Goal: Information Seeking & Learning: Find specific fact

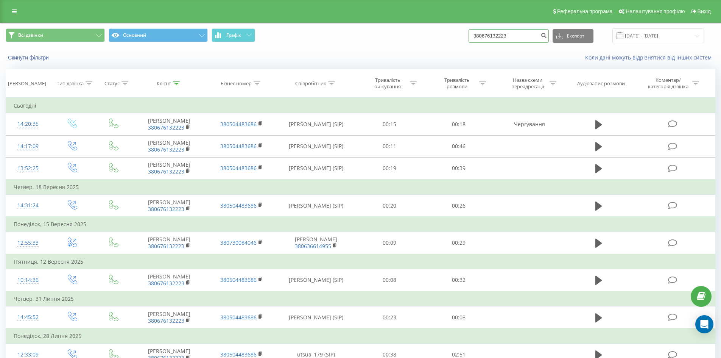
drag, startPoint x: 517, startPoint y: 36, endPoint x: 486, endPoint y: 37, distance: 31.1
click at [486, 37] on input "380676132223" at bounding box center [509, 36] width 80 height 14
click at [509, 32] on input "380676132223" at bounding box center [509, 36] width 80 height 14
drag, startPoint x: 520, startPoint y: 34, endPoint x: 472, endPoint y: 34, distance: 48.1
click at [472, 34] on div "Всі дзвінки Основний Графік 380676132223 Експорт .csv .xls .xlsx [DATE] - [DATE]" at bounding box center [361, 35] width 710 height 15
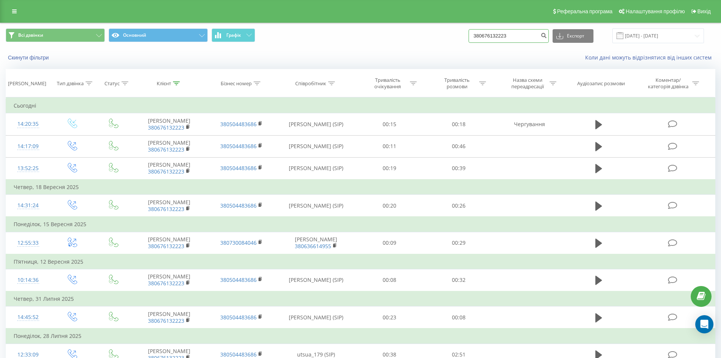
paste input "999475351"
type input "380999475351"
click at [547, 35] on icon "submit" at bounding box center [544, 34] width 6 height 5
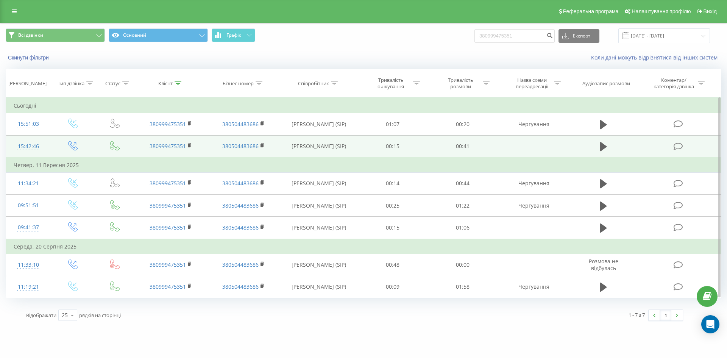
drag, startPoint x: 297, startPoint y: 140, endPoint x: 345, endPoint y: 152, distance: 49.2
click at [345, 152] on td "Крупник Аліна Станіславівна (SIP)" at bounding box center [318, 146] width 78 height 22
copy td "Крупник Аліна Станіславівна (SIP)"
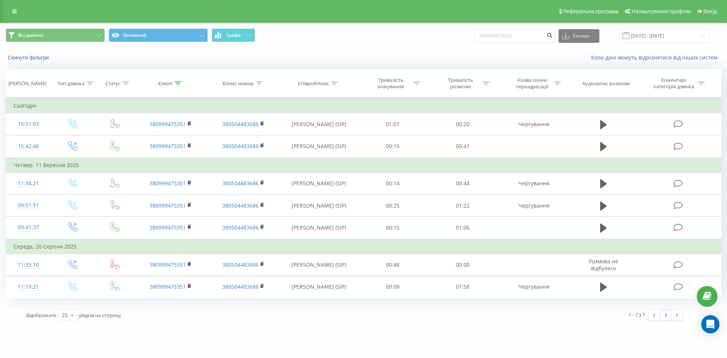
click at [366, 52] on div "Скинути фільтри Коли дані можуть відрізнятися вiд інших систем" at bounding box center [363, 57] width 726 height 18
